Goal: Transaction & Acquisition: Subscribe to service/newsletter

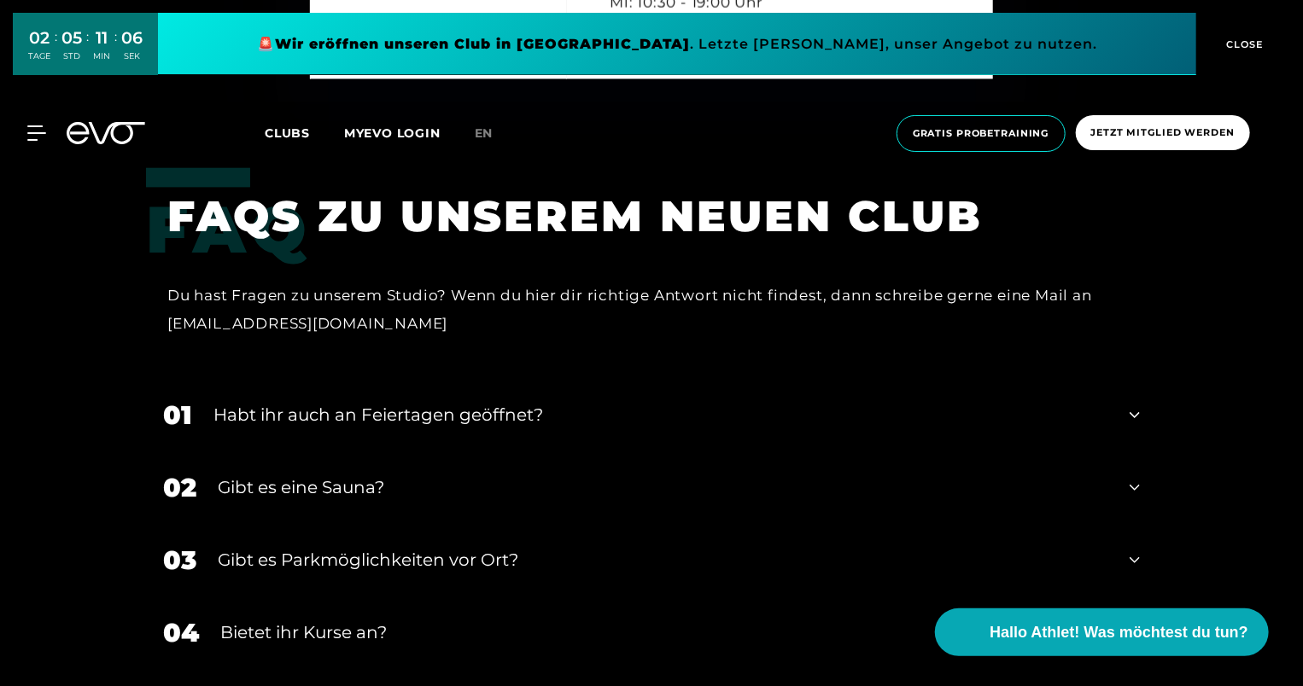
scroll to position [5122, 0]
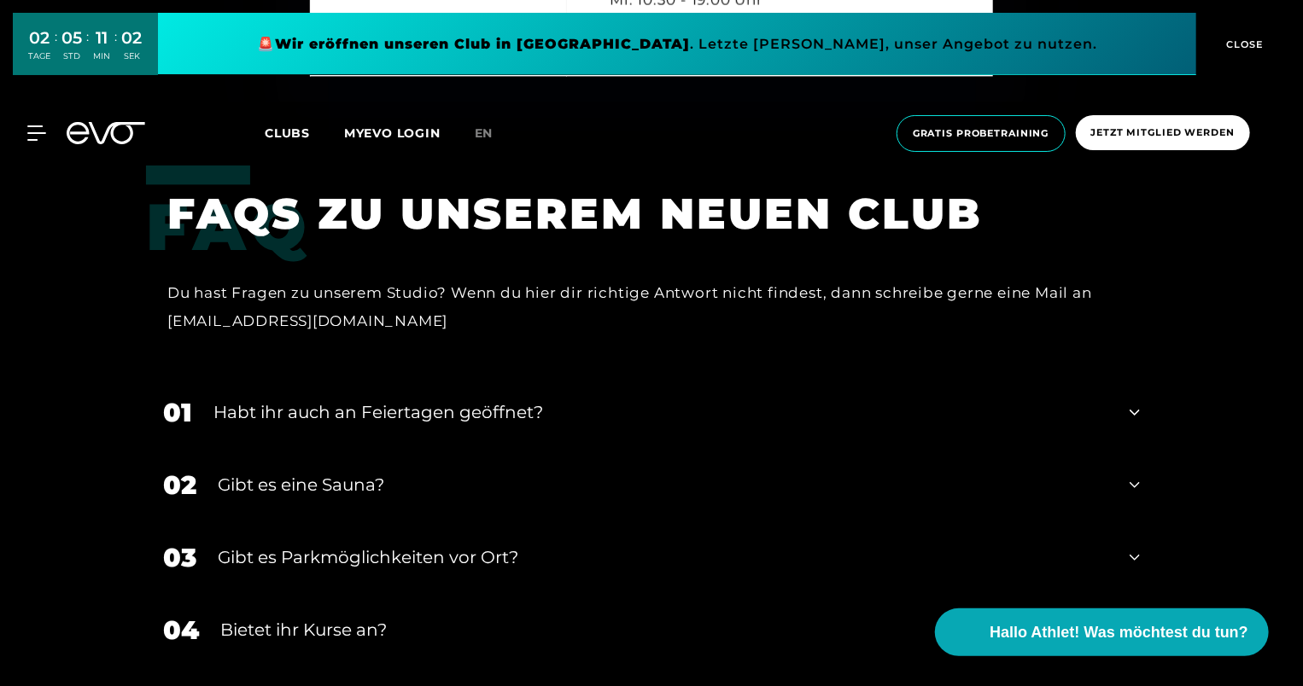
click at [1129, 475] on icon at bounding box center [1134, 485] width 10 height 20
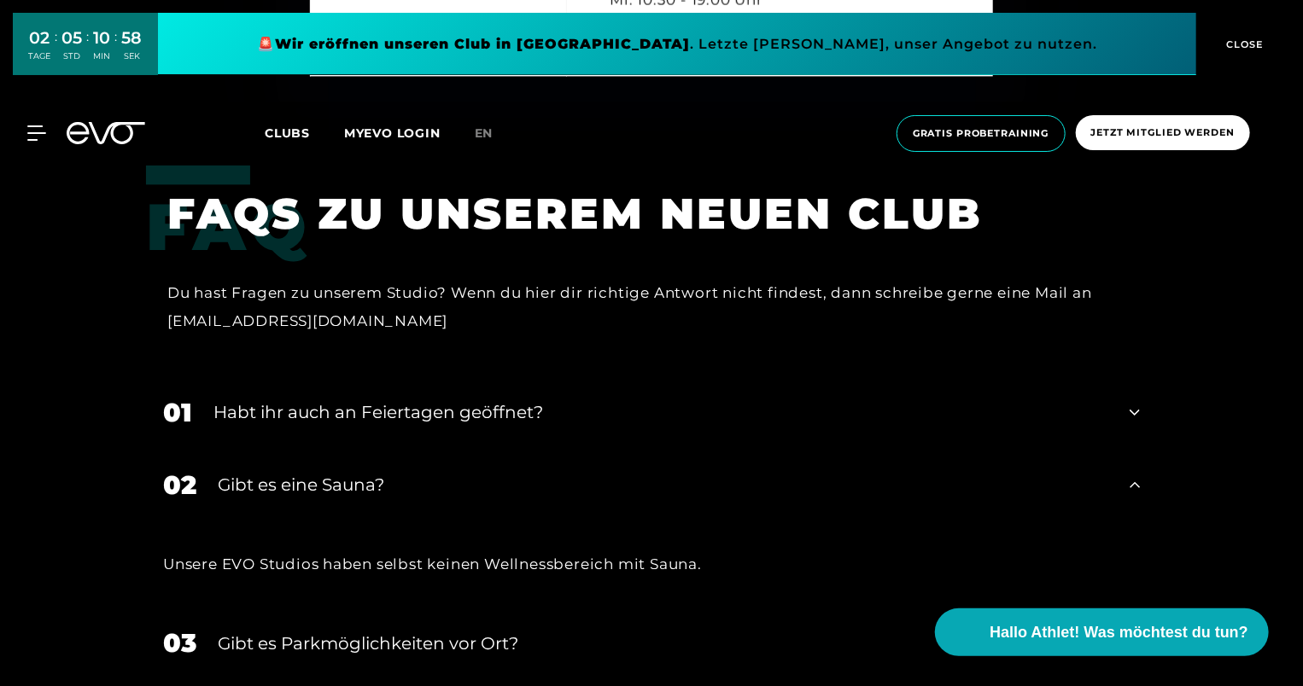
click at [1144, 453] on div "02 Gibt es eine Sauna?" at bounding box center [651, 485] width 1011 height 73
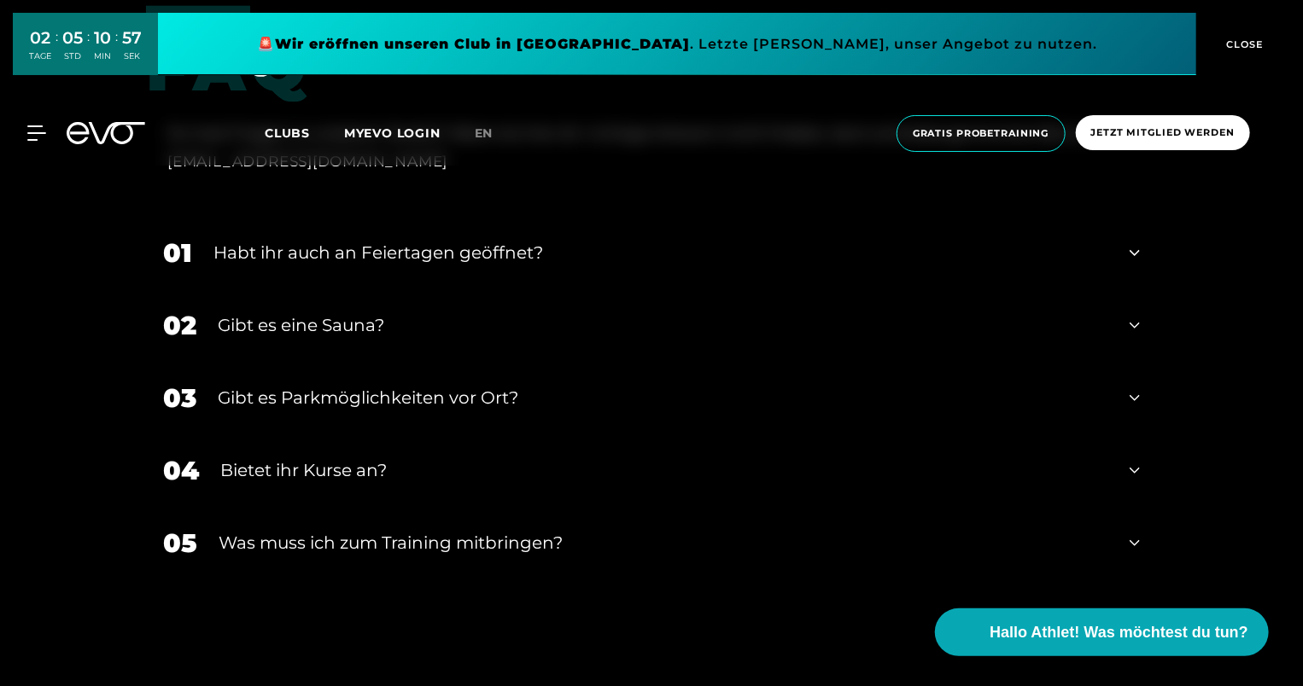
scroll to position [5293, 0]
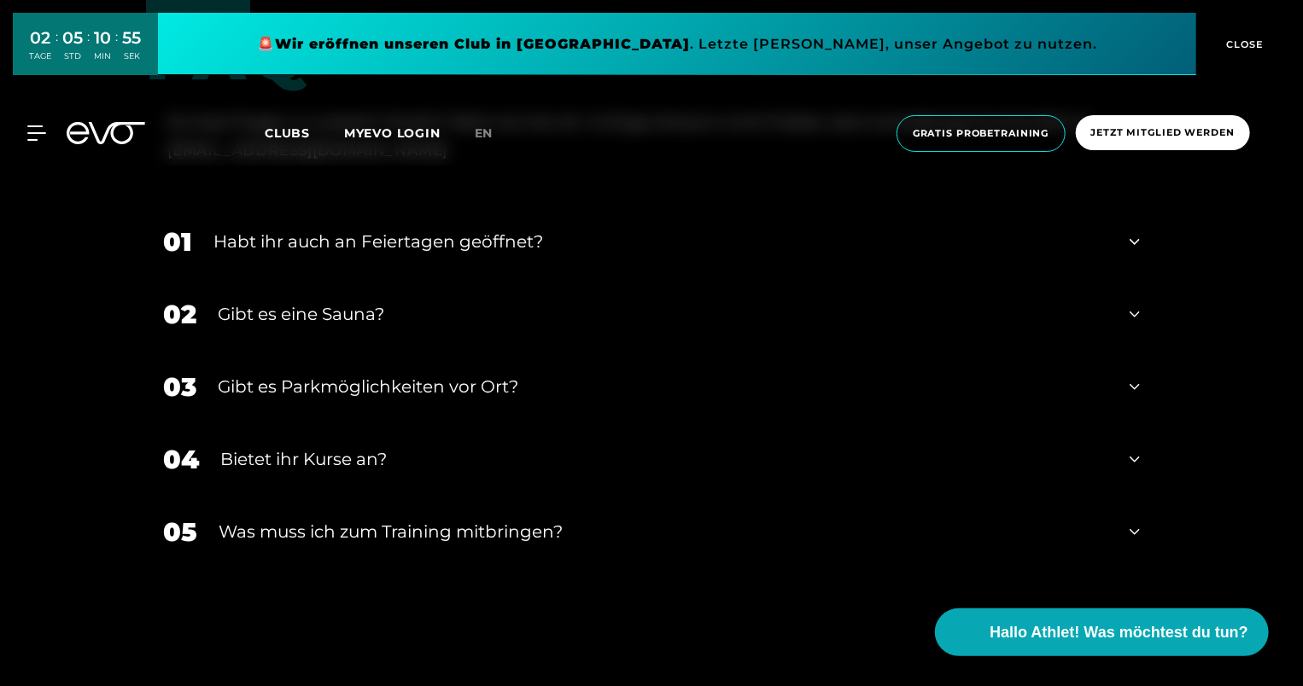
click at [1134, 457] on icon at bounding box center [1134, 460] width 10 height 6
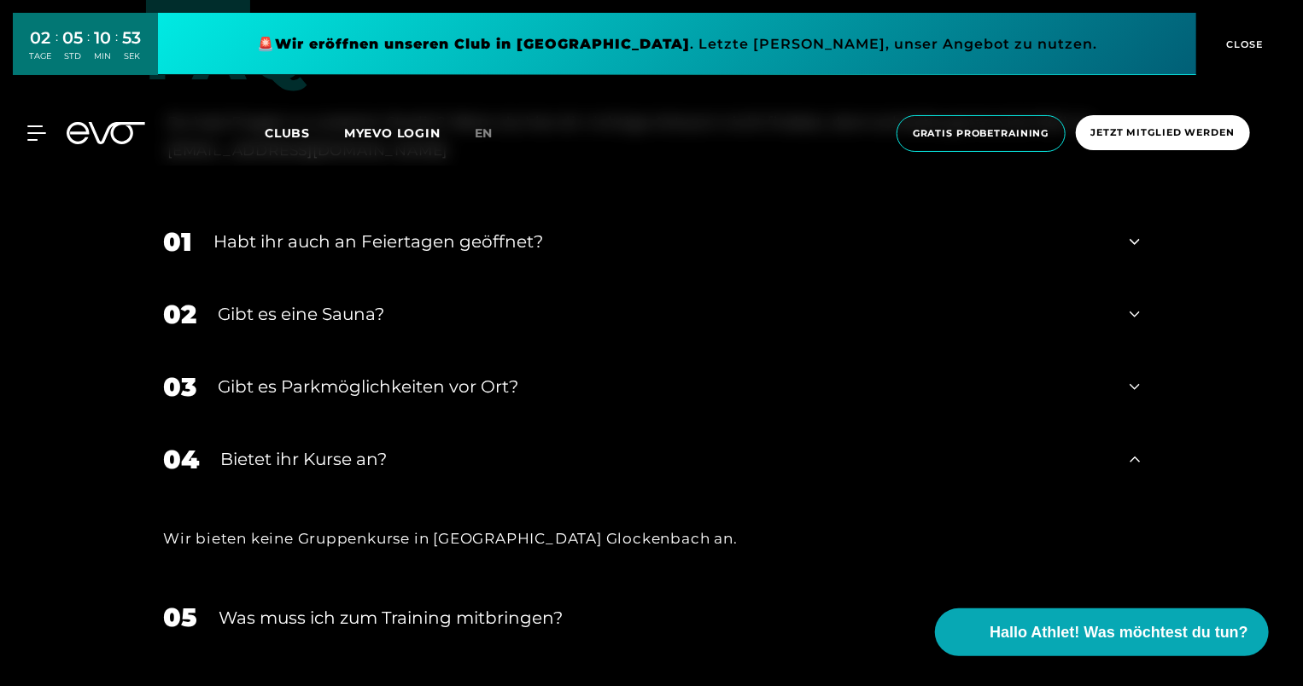
click at [1134, 449] on icon at bounding box center [1134, 459] width 10 height 20
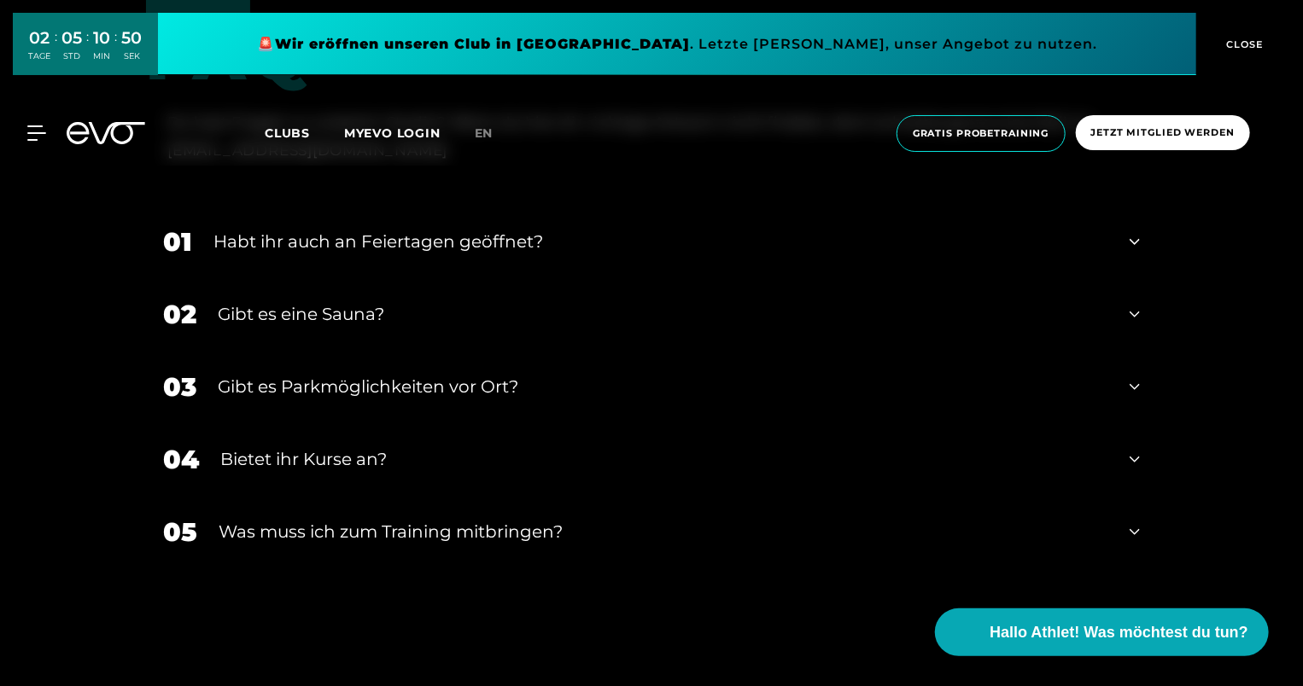
click at [1136, 522] on icon at bounding box center [1134, 532] width 10 height 20
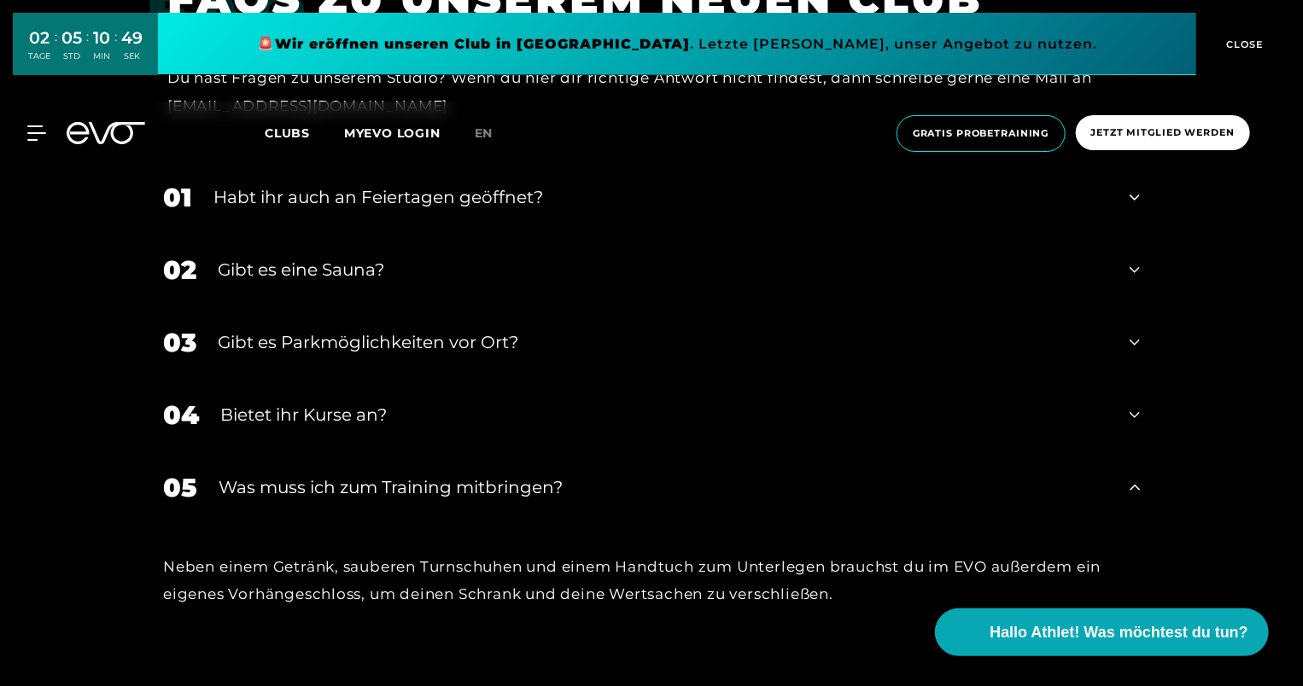
scroll to position [5378, 0]
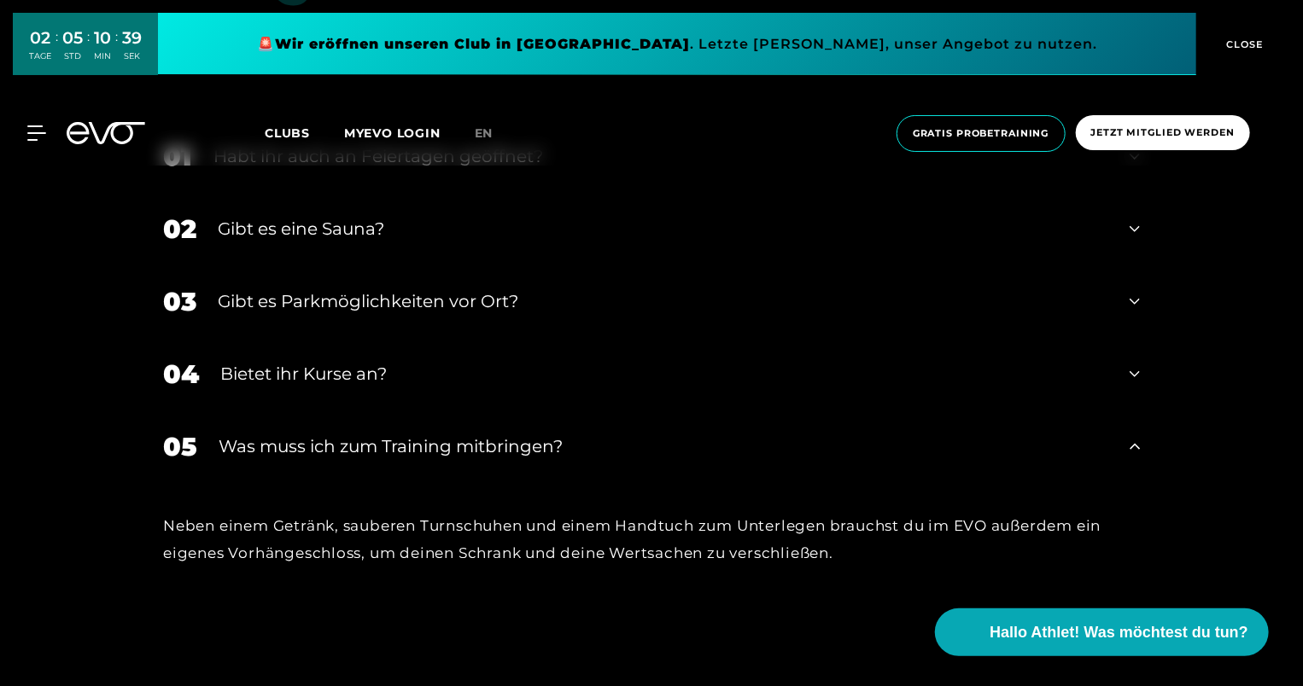
click at [1134, 436] on icon at bounding box center [1134, 446] width 10 height 20
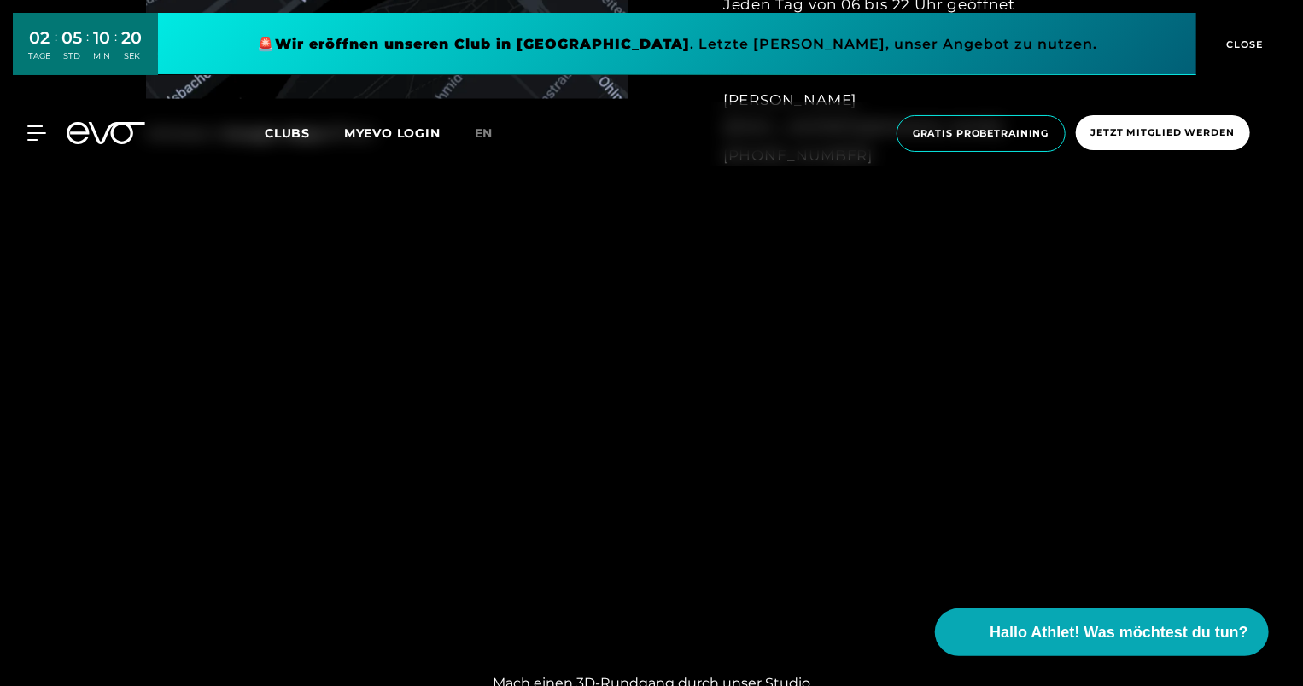
scroll to position [1317, 0]
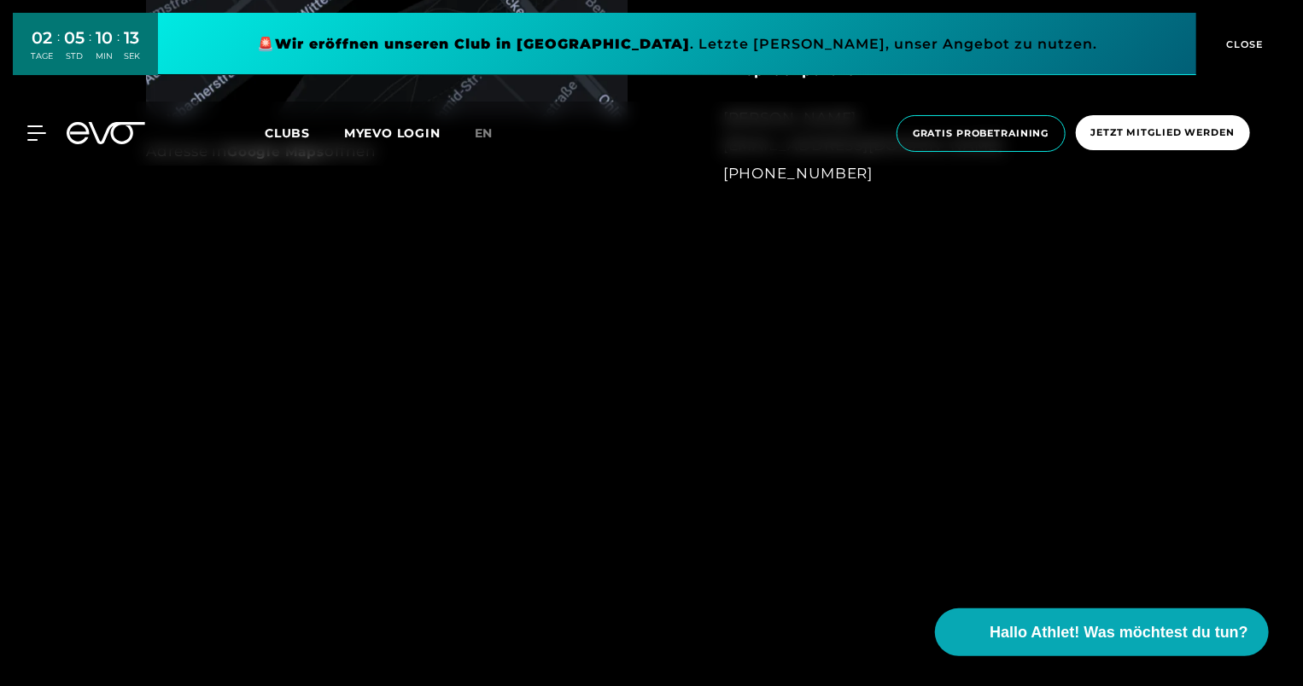
click at [296, 133] on span "Clubs" at bounding box center [287, 132] width 45 height 15
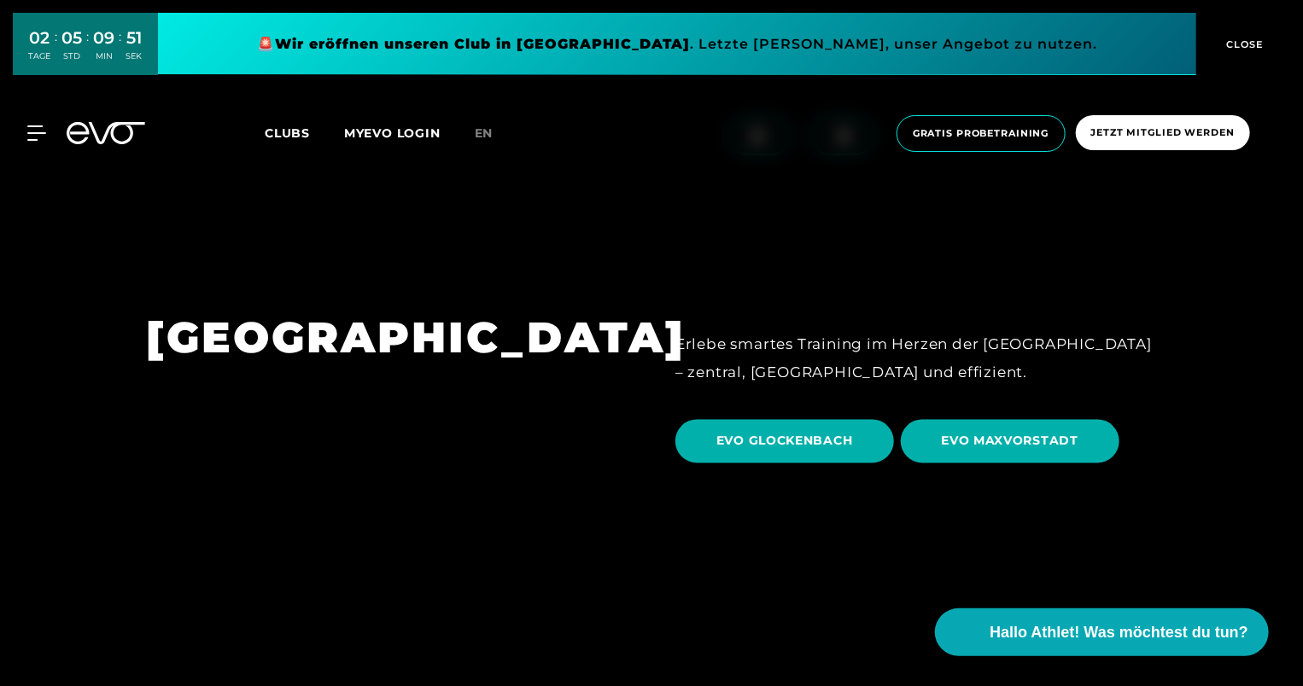
scroll to position [4695, 0]
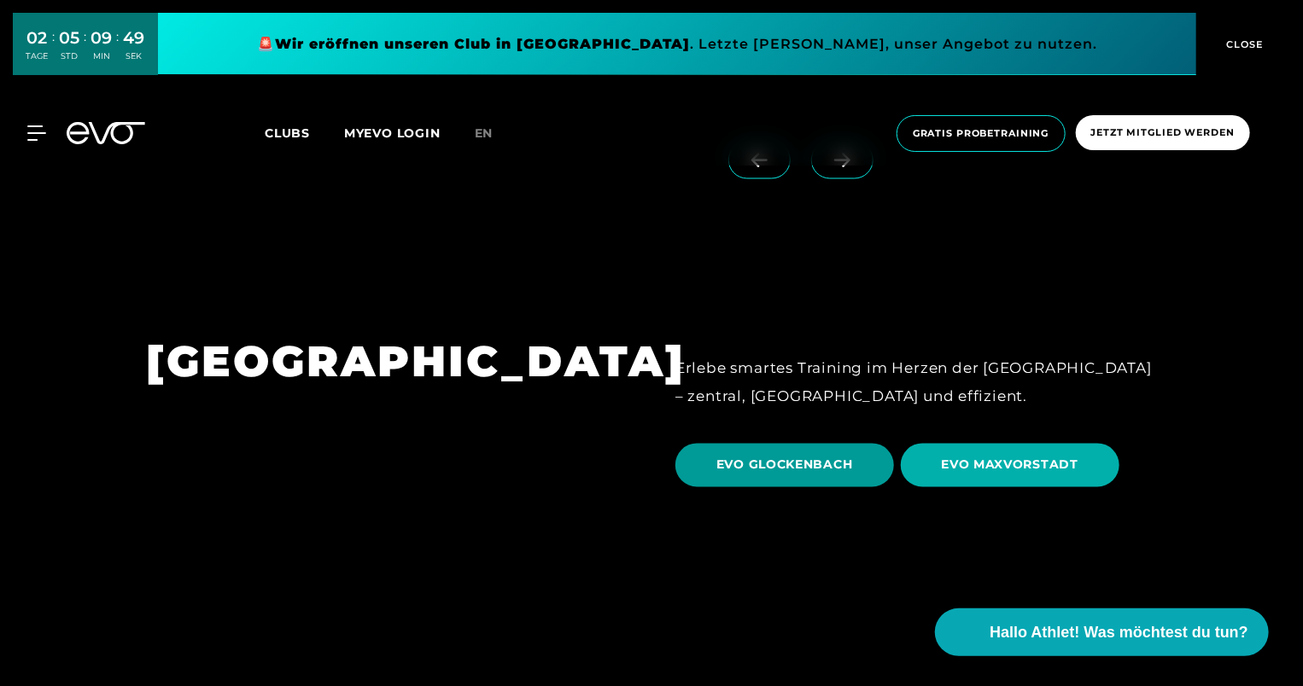
click at [773, 457] on span "EVO GLOCKENBACH" at bounding box center [784, 466] width 137 height 18
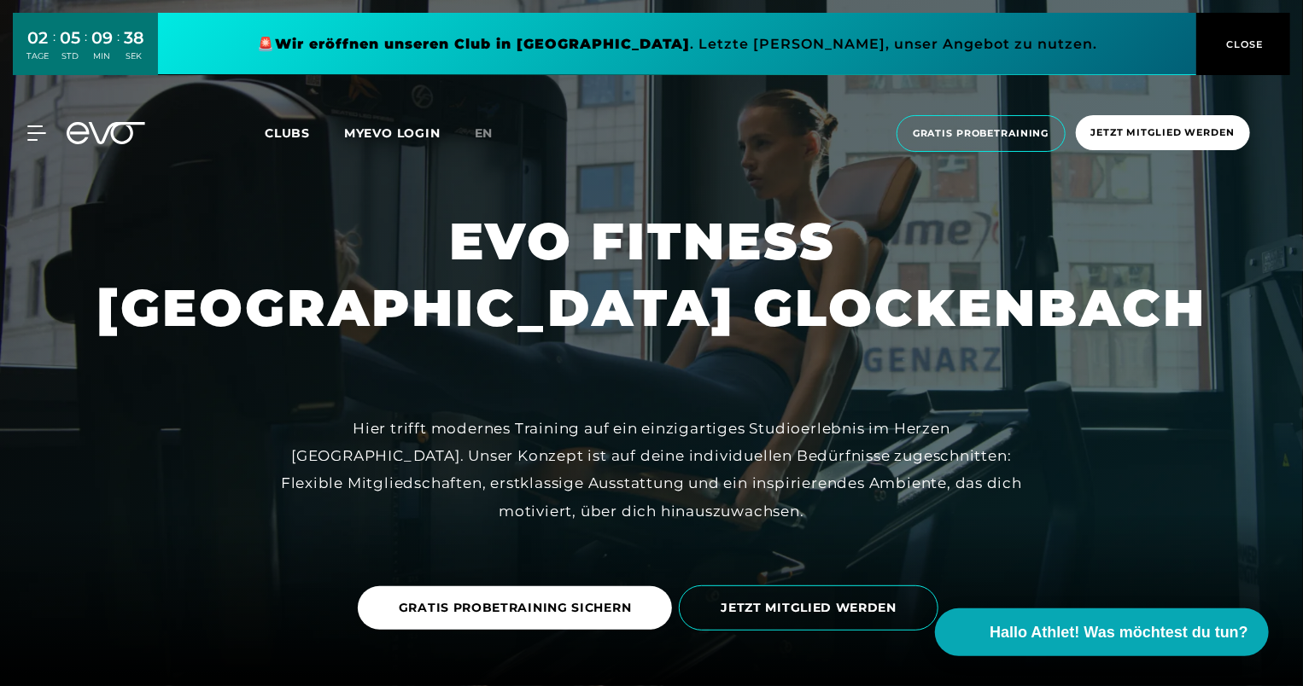
click at [1235, 52] on button "CLOSE" at bounding box center [1243, 44] width 94 height 62
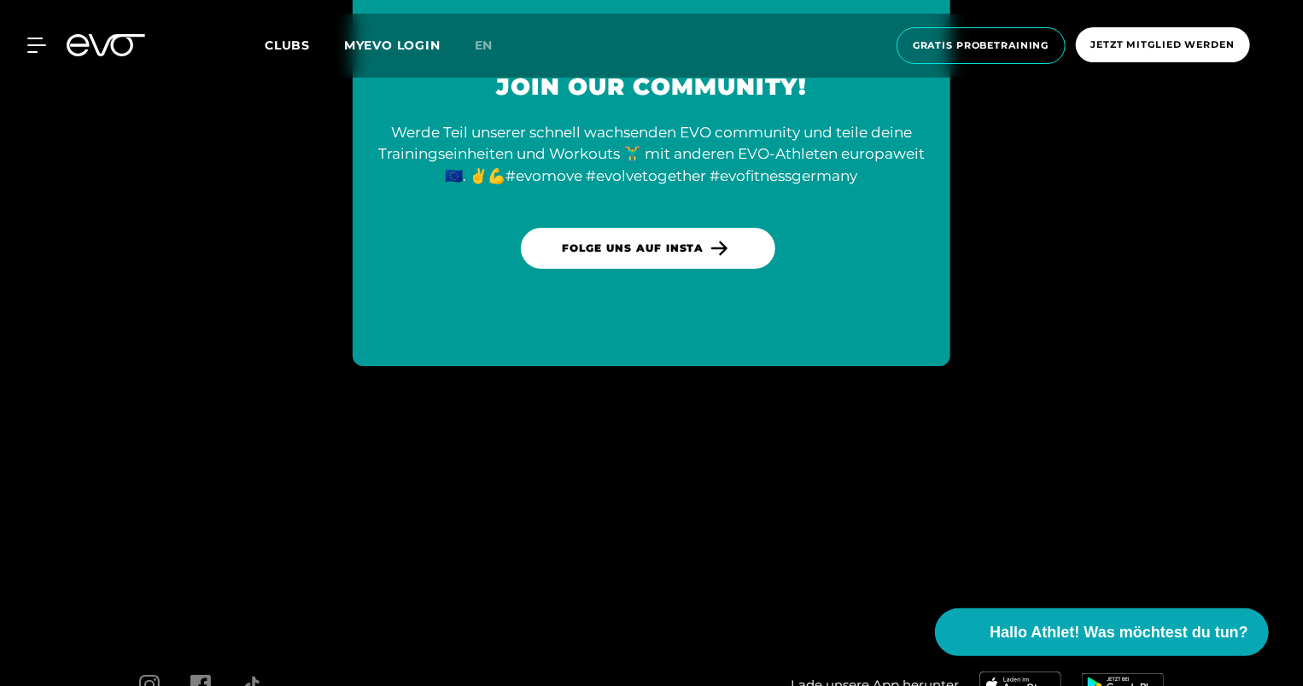
scroll to position [6354, 0]
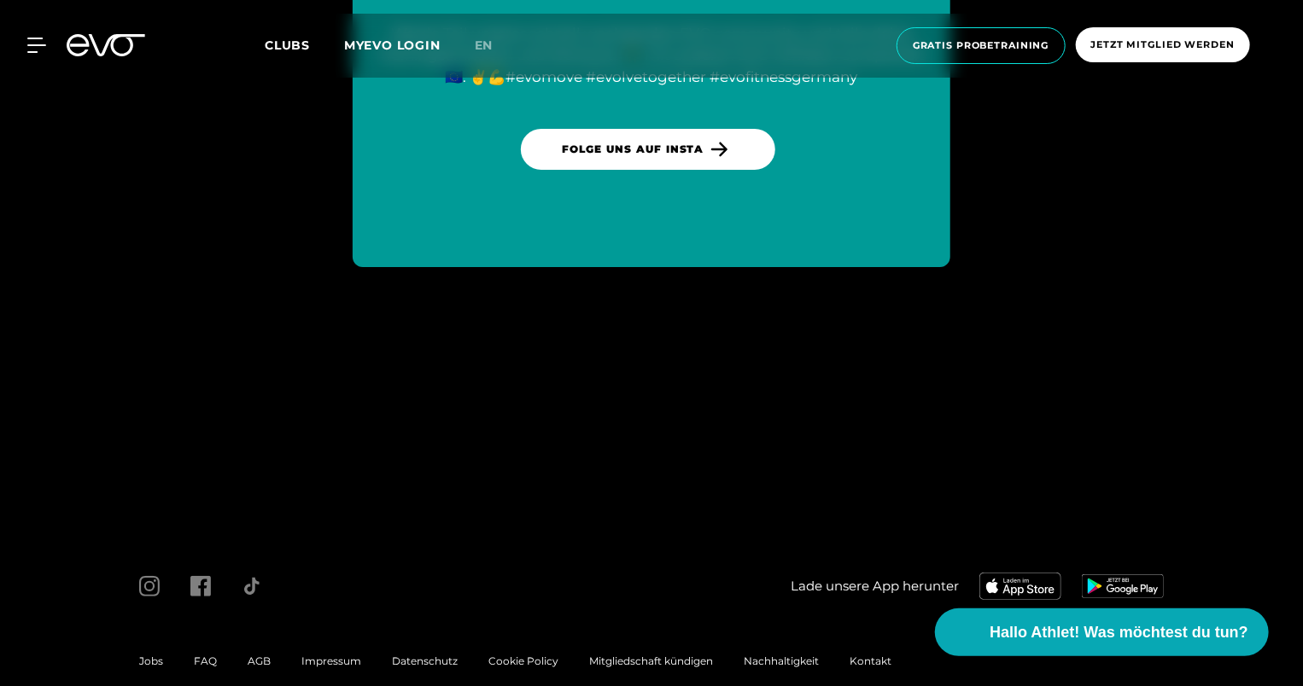
click at [40, 38] on icon at bounding box center [36, 45] width 18 height 14
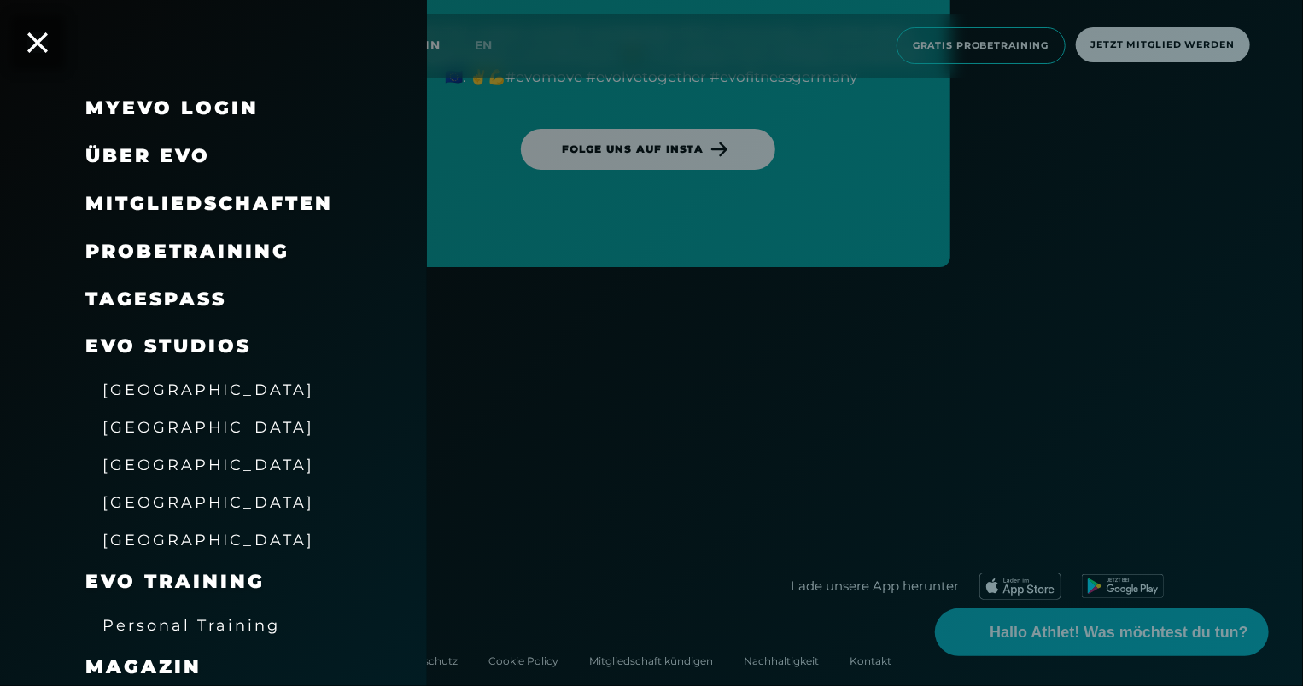
scroll to position [0, 0]
click at [213, 195] on span "Mitgliedschaften" at bounding box center [209, 204] width 248 height 23
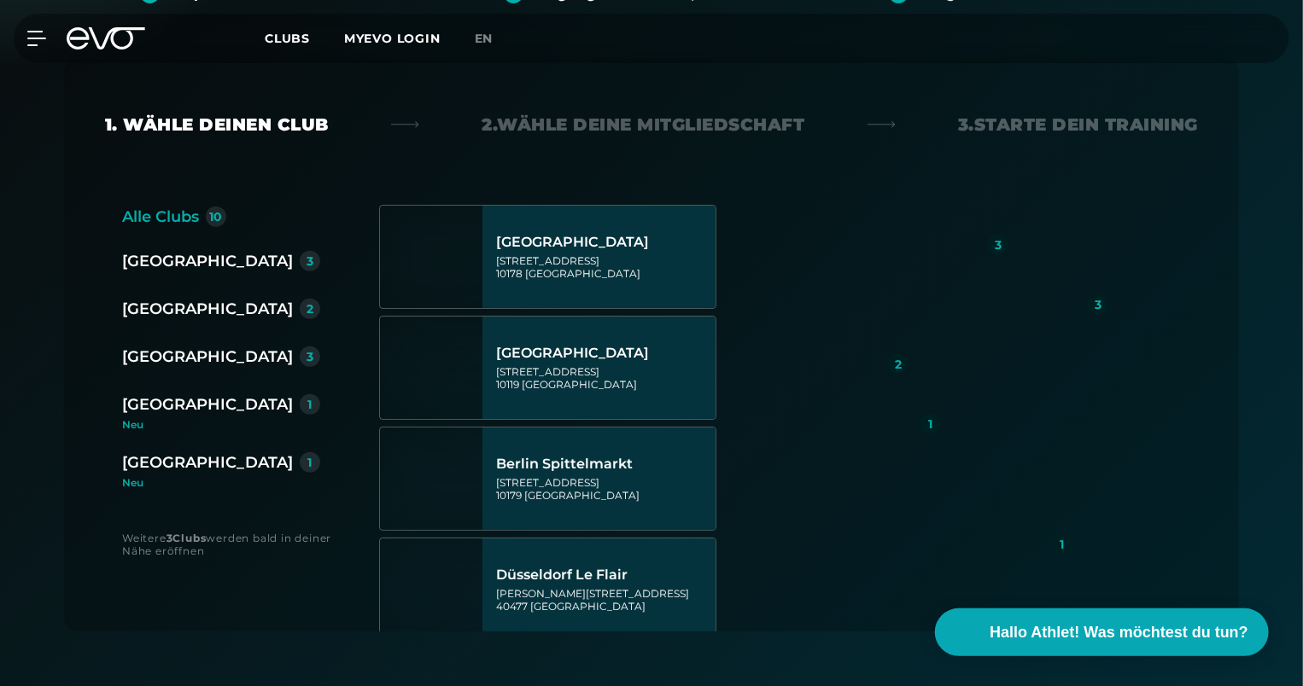
scroll to position [427, 0]
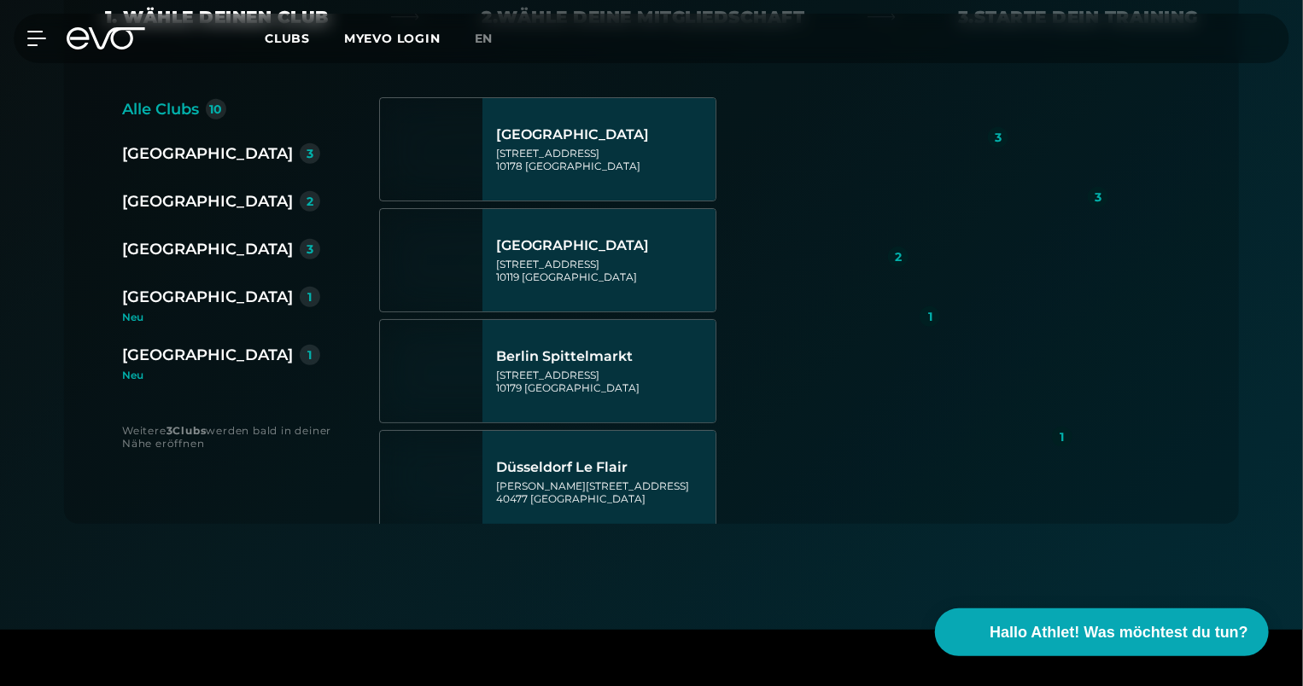
click at [191, 300] on div "[GEOGRAPHIC_DATA]" at bounding box center [207, 297] width 171 height 24
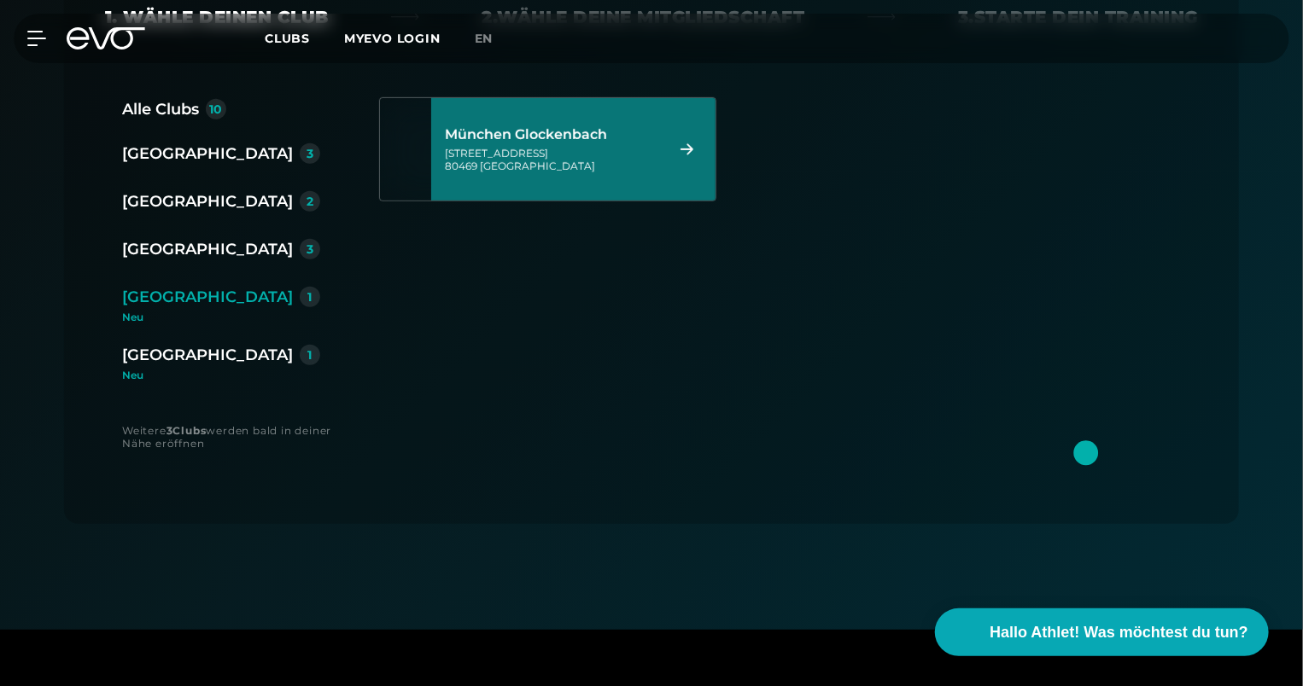
click at [506, 178] on div "München Glockenbach [STREET_ADDRESS]" at bounding box center [552, 149] width 214 height 75
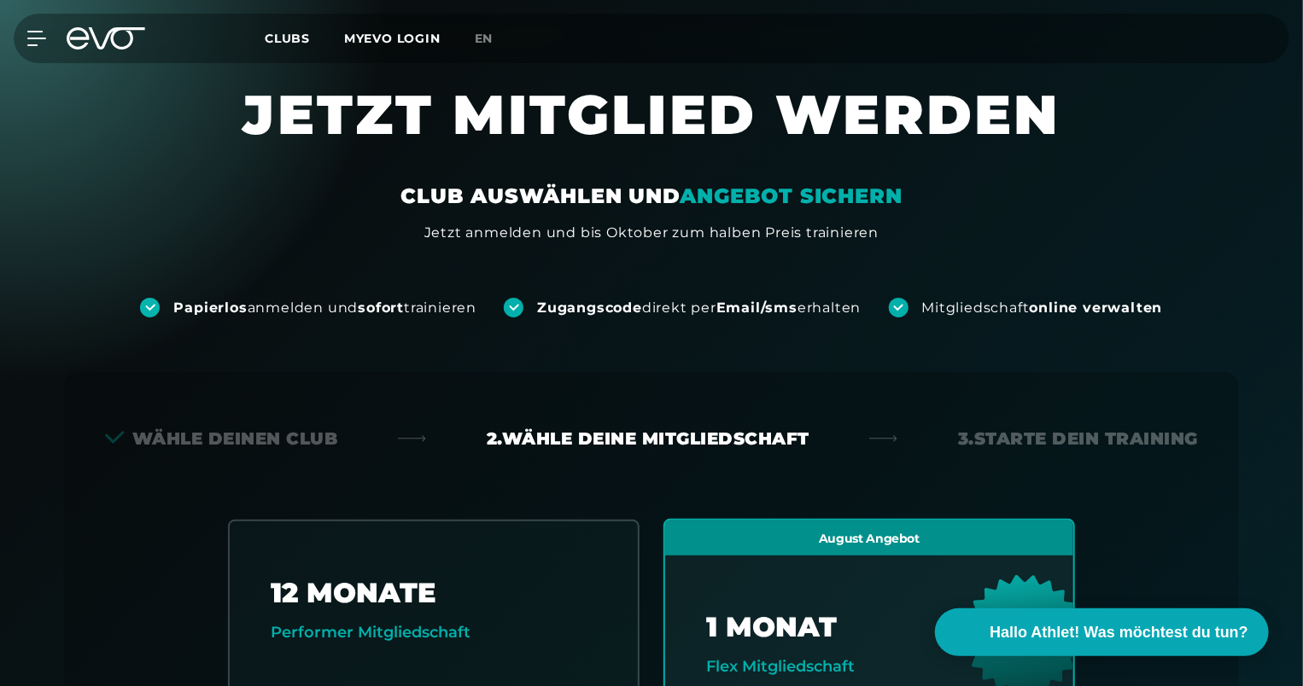
scroll to position [0, 0]
